Goal: Task Accomplishment & Management: Use online tool/utility

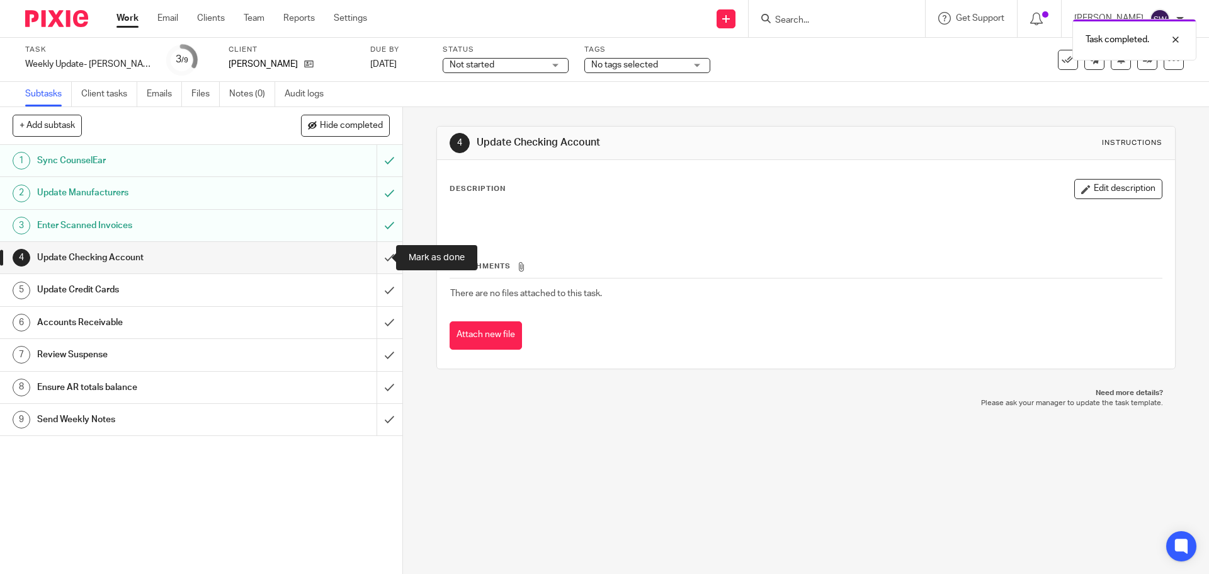
click at [382, 254] on input "submit" at bounding box center [201, 257] width 402 height 31
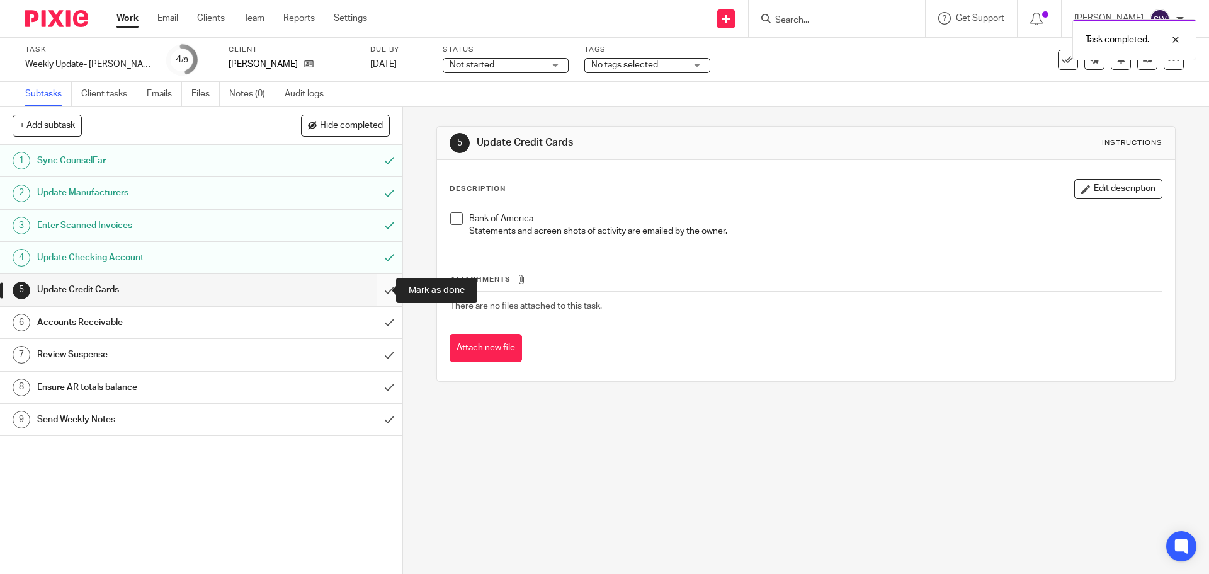
click at [385, 283] on input "submit" at bounding box center [201, 289] width 402 height 31
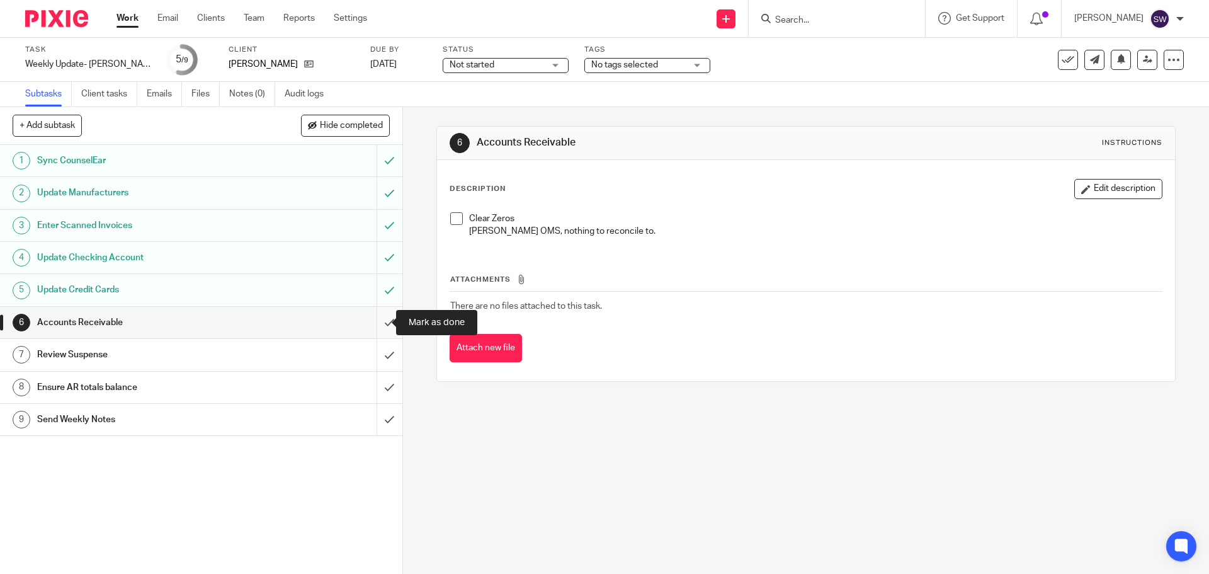
click at [373, 324] on input "submit" at bounding box center [201, 322] width 402 height 31
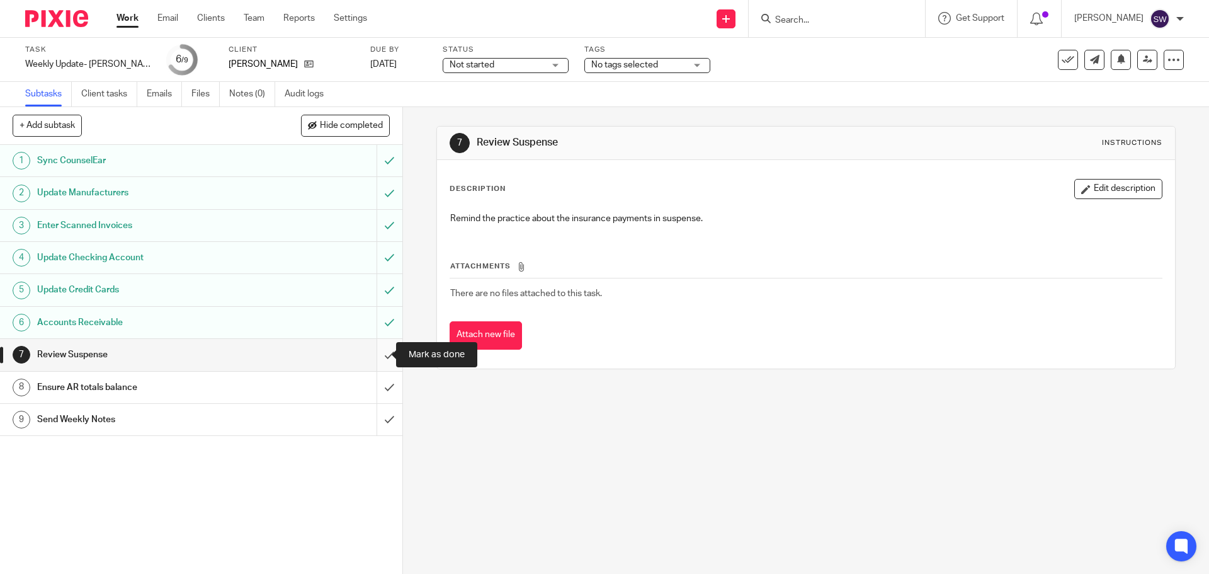
click at [378, 356] on input "submit" at bounding box center [201, 354] width 402 height 31
click at [379, 375] on input "submit" at bounding box center [201, 386] width 402 height 31
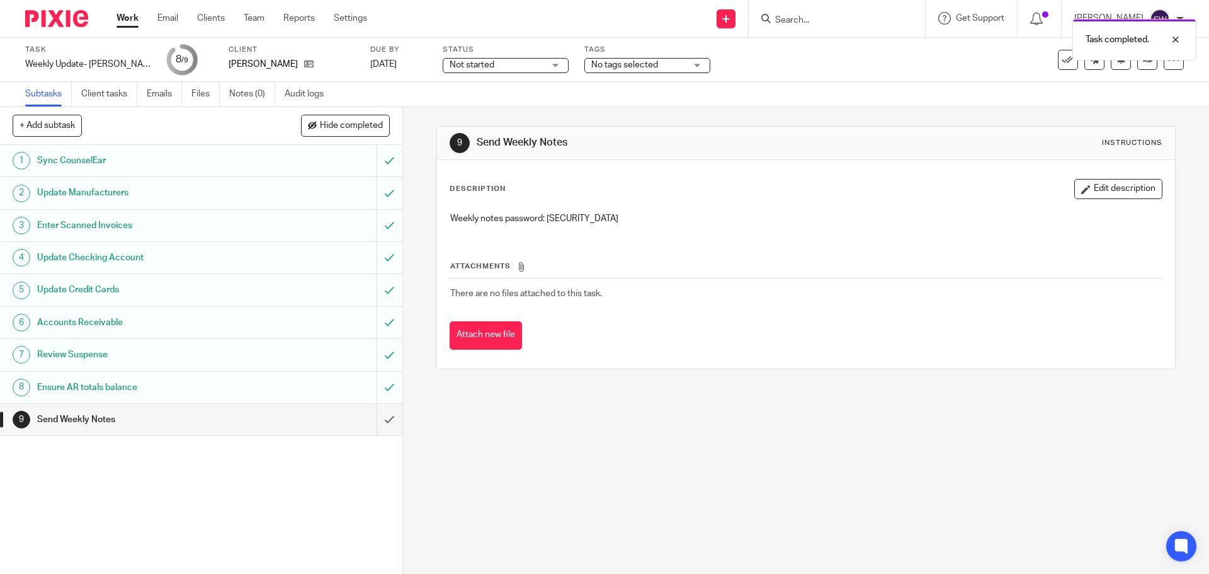
click at [564, 222] on p "Weekly notes password: [SECURITY_DATA]" at bounding box center [805, 218] width 711 height 13
copy p "3Ln8gWIK"
click at [952, 479] on div "9 Send Weekly Notes Instructions Description Edit description Weekly notes pass…" at bounding box center [806, 340] width 806 height 467
